Goal: Information Seeking & Learning: Learn about a topic

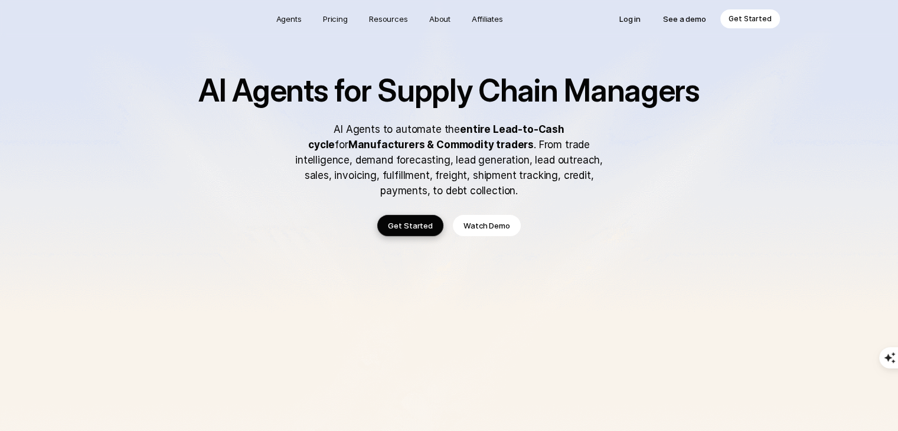
click at [758, 19] on p "Get Started" at bounding box center [750, 19] width 43 height 12
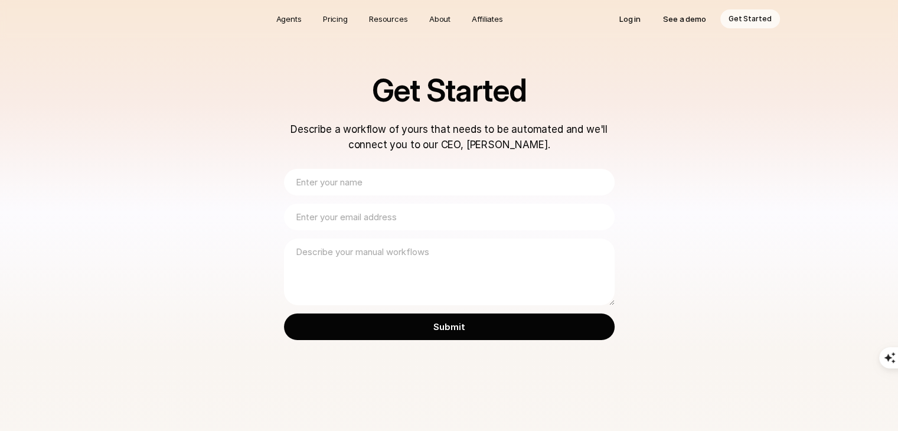
click at [466, 55] on div "Get Started Describe a workflow of yours that needs to be automated and we'll c…" at bounding box center [449, 217] width 898 height 435
click at [338, 24] on p "Pricing" at bounding box center [335, 19] width 25 height 12
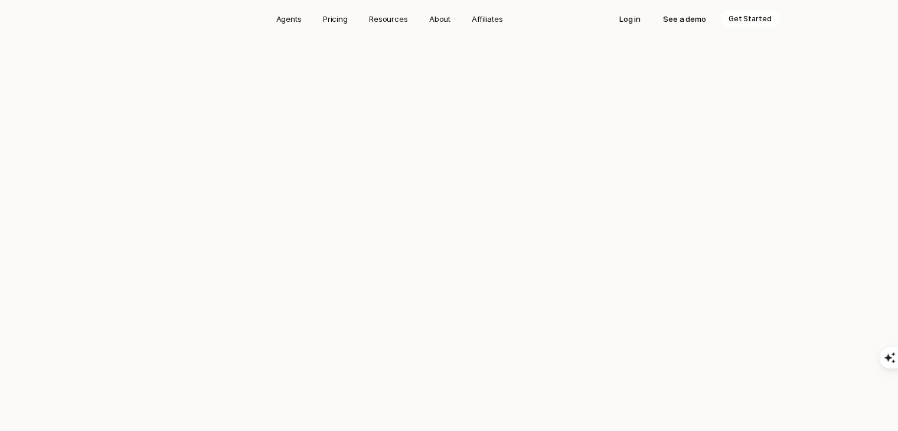
scroll to position [2142, 0]
